Goal: Task Accomplishment & Management: Manage account settings

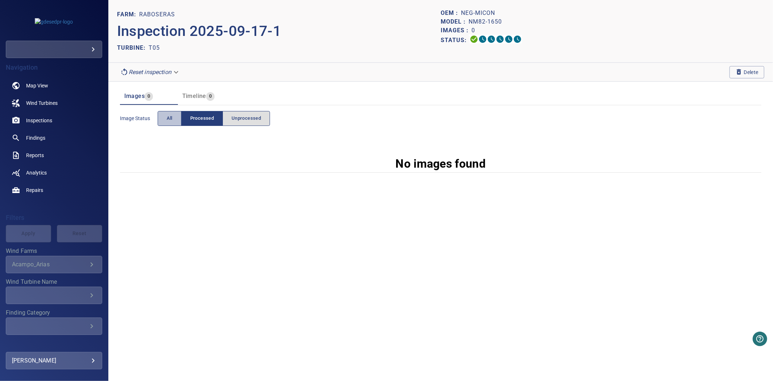
click at [164, 112] on button "All" at bounding box center [170, 118] width 24 height 15
click at [740, 70] on icon "button" at bounding box center [739, 71] width 4 height 5
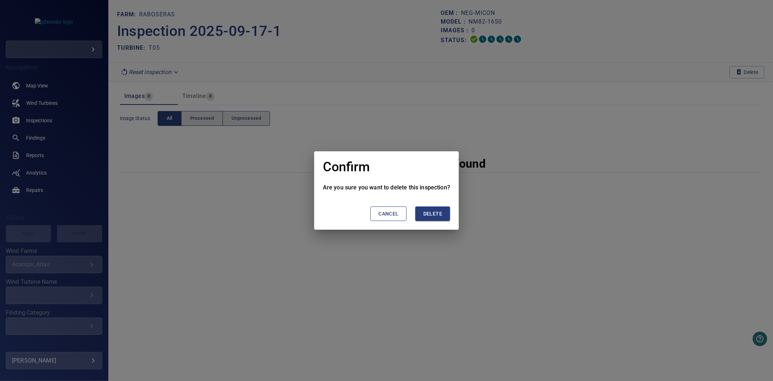
click at [434, 213] on span "Delete" at bounding box center [432, 213] width 19 height 9
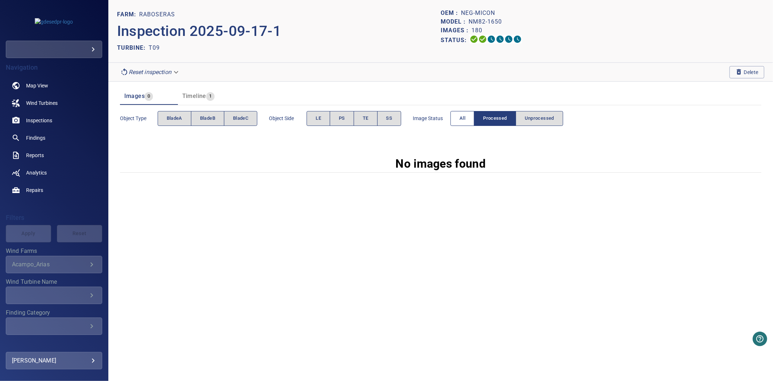
click at [462, 111] on button "All" at bounding box center [463, 118] width 24 height 15
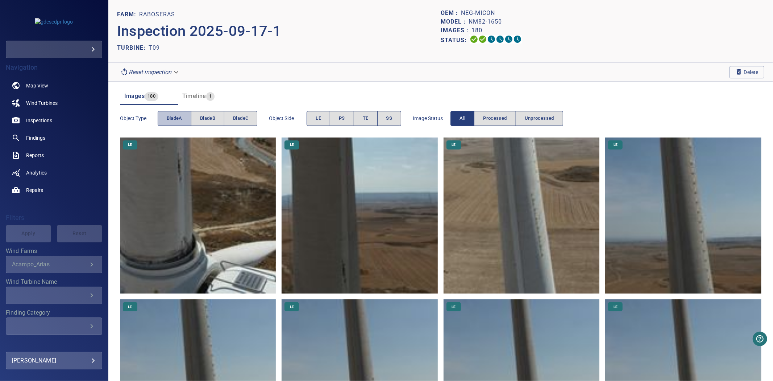
click at [172, 119] on span "bladeA" at bounding box center [175, 118] width 16 height 8
click at [205, 120] on span "bladeB" at bounding box center [207, 118] width 15 height 8
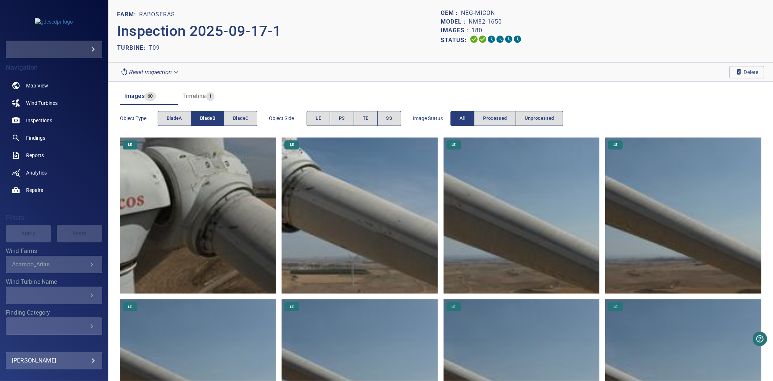
click at [205, 120] on span "bladeB" at bounding box center [207, 118] width 15 height 8
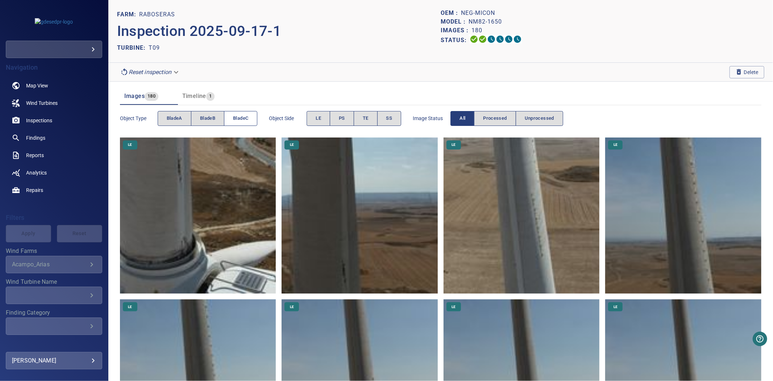
click at [247, 124] on button "bladeC" at bounding box center [240, 118] width 33 height 15
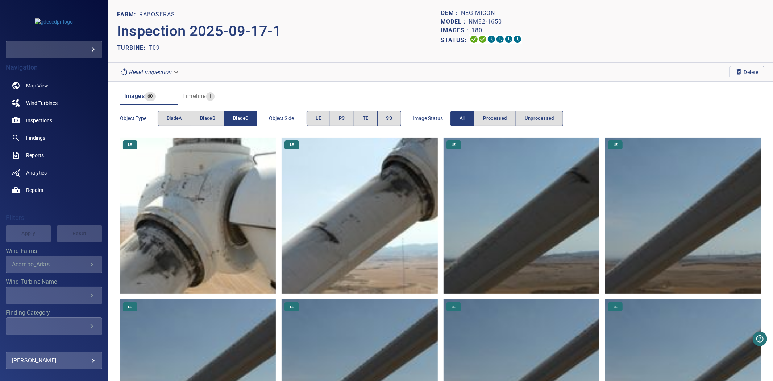
click at [247, 124] on button "bladeC" at bounding box center [240, 118] width 33 height 15
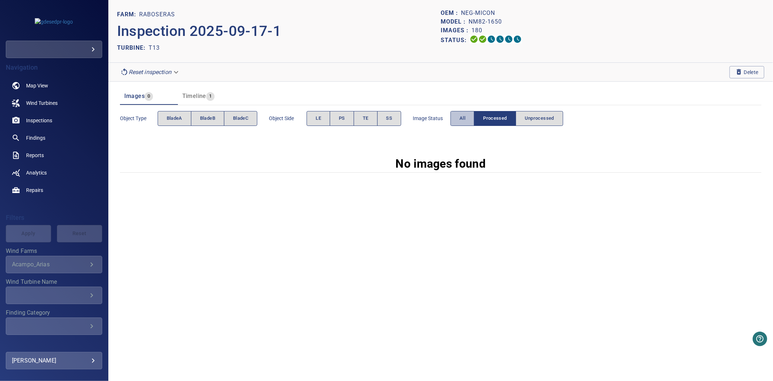
click at [468, 124] on button "All" at bounding box center [463, 118] width 24 height 15
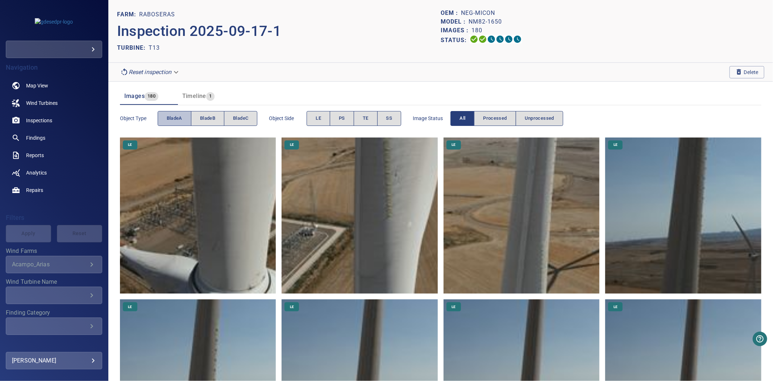
click at [170, 120] on span "bladeA" at bounding box center [175, 118] width 16 height 8
click at [206, 124] on button "bladeB" at bounding box center [207, 118] width 33 height 15
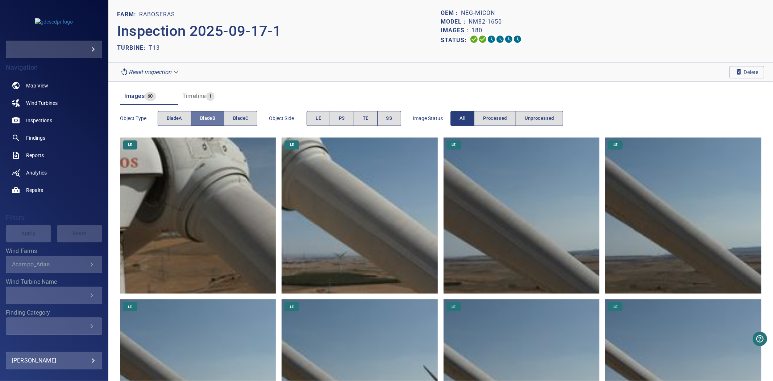
click at [207, 124] on button "bladeB" at bounding box center [207, 118] width 33 height 15
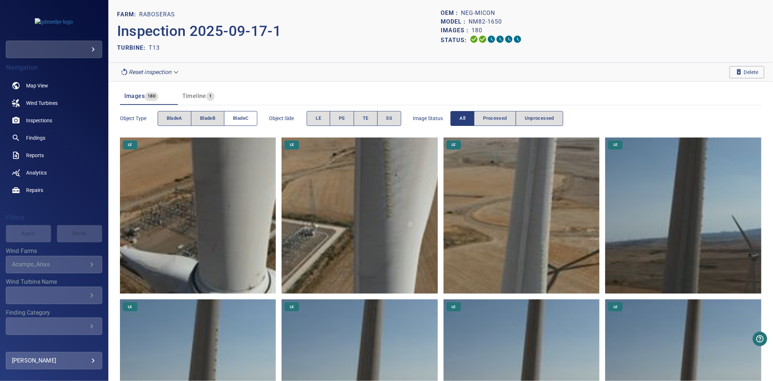
click at [243, 124] on button "bladeC" at bounding box center [240, 118] width 33 height 15
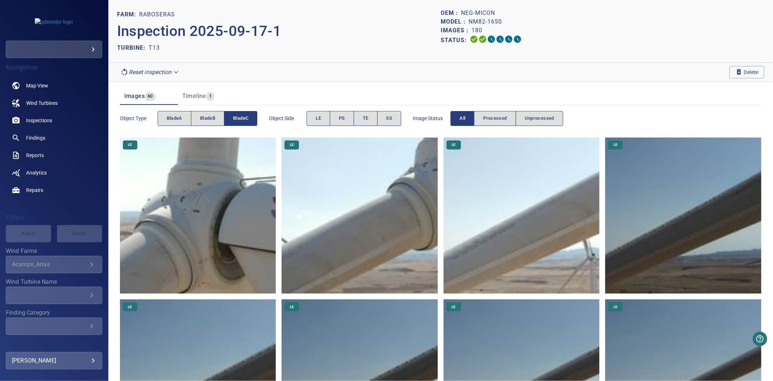
click at [243, 124] on button "bladeC" at bounding box center [240, 118] width 33 height 15
